Goal: Task Accomplishment & Management: Manage account settings

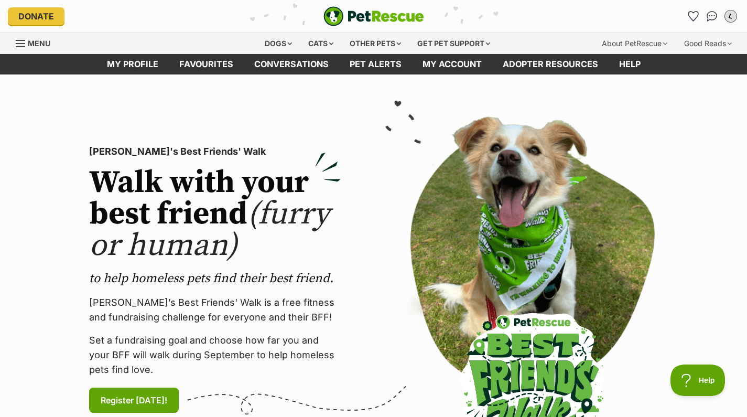
click at [733, 15] on div "L" at bounding box center [731, 16] width 14 height 14
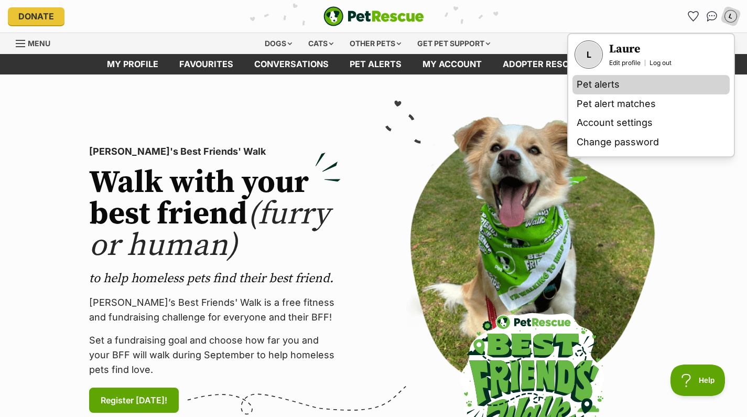
click at [607, 91] on link "Pet alerts" at bounding box center [650, 84] width 157 height 19
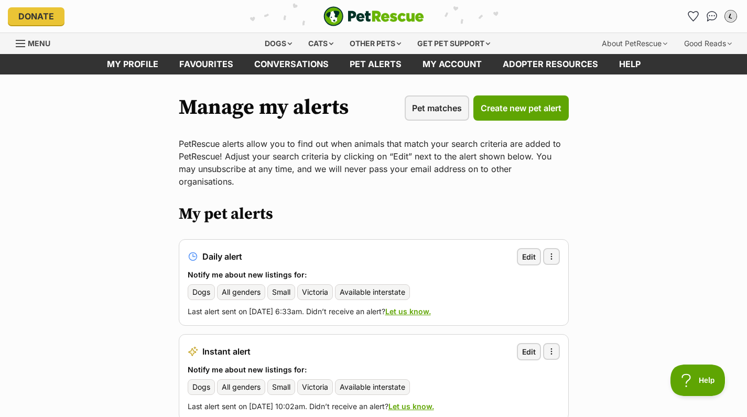
click at [729, 24] on button "L" at bounding box center [729, 15] width 21 height 21
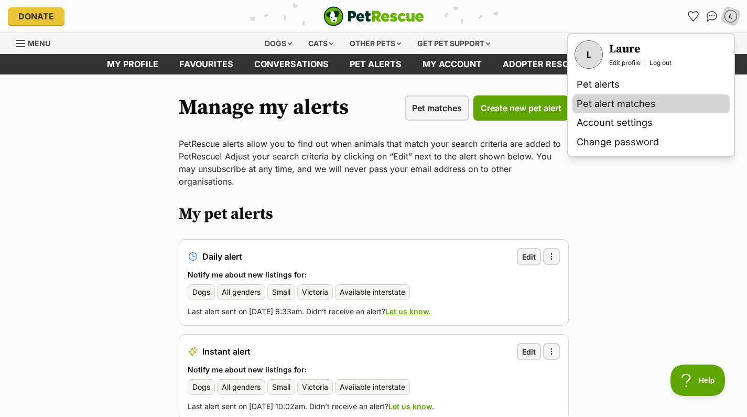
click at [608, 103] on link "Pet alert matches" at bounding box center [650, 103] width 157 height 19
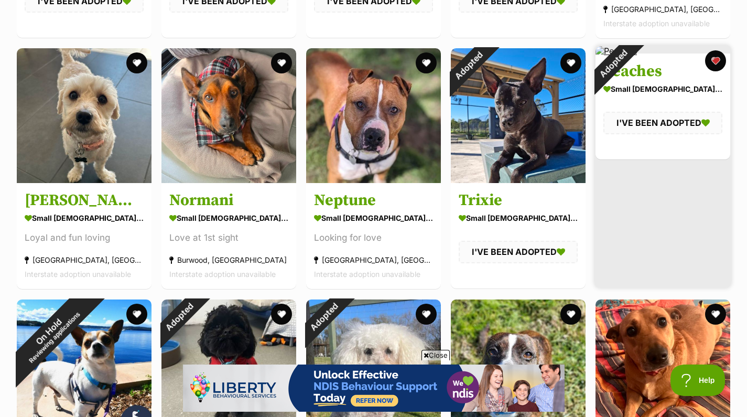
scroll to position [1671, 0]
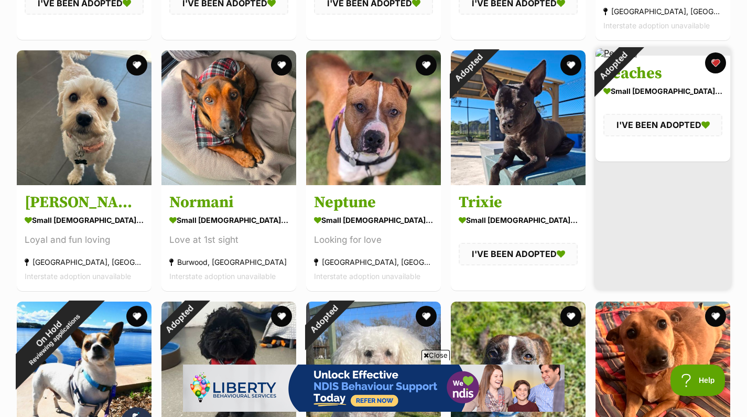
click at [630, 60] on div "Adopted" at bounding box center [612, 65] width 35 height 35
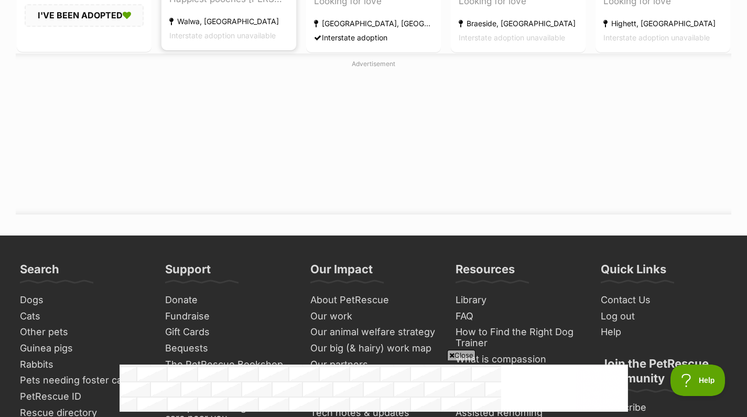
scroll to position [4196, 0]
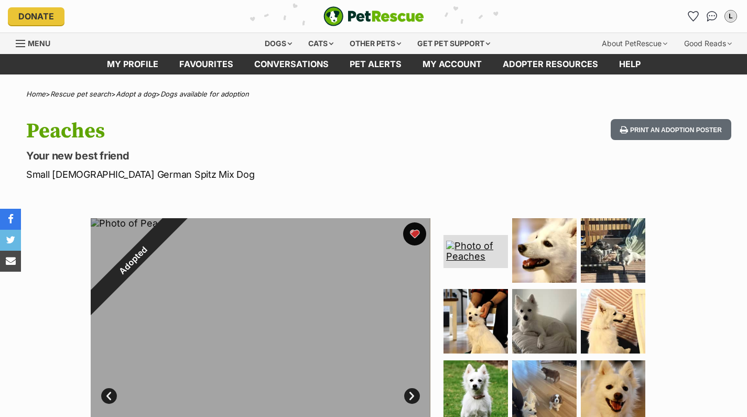
click at [415, 232] on button "favourite" at bounding box center [414, 233] width 23 height 23
